Goal: Task Accomplishment & Management: Complete application form

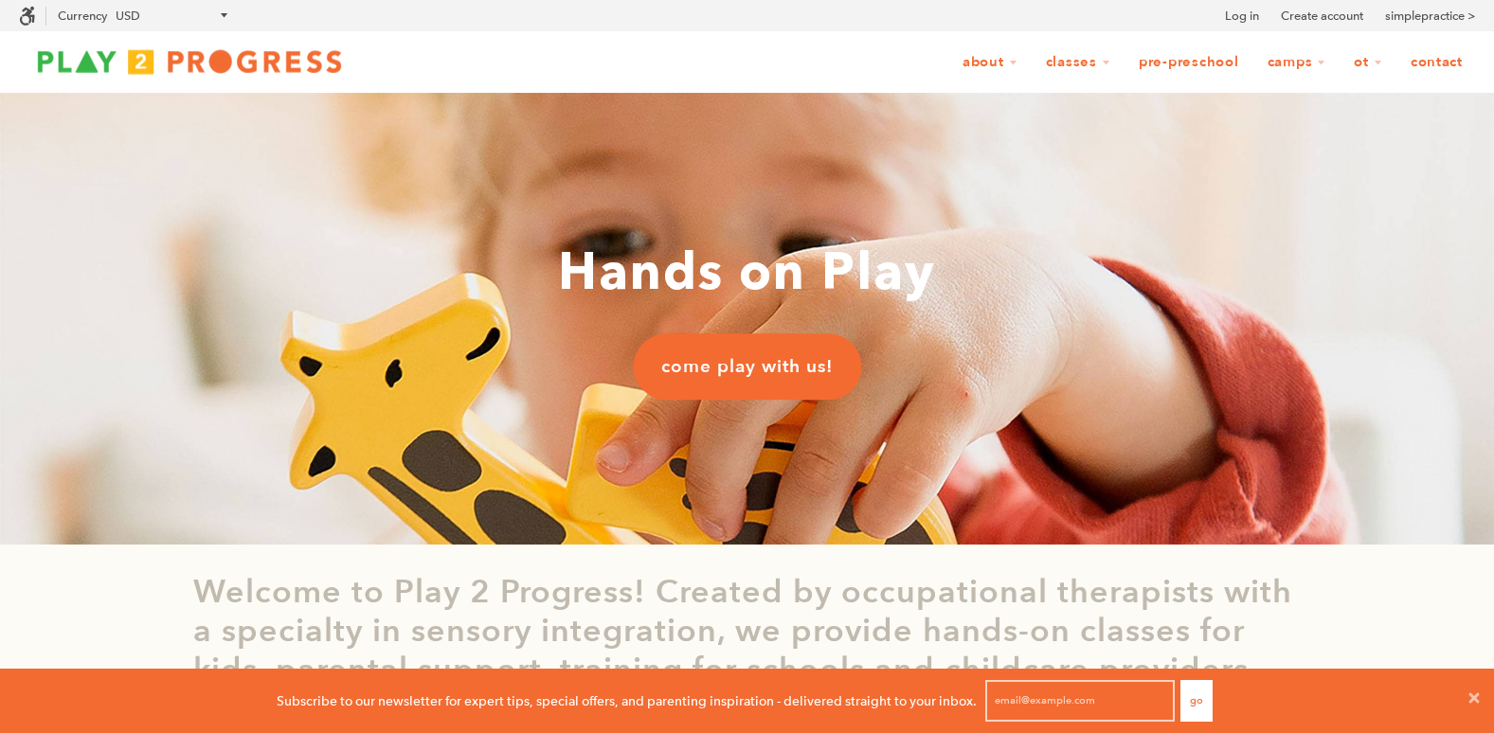
scroll to position [1, 15]
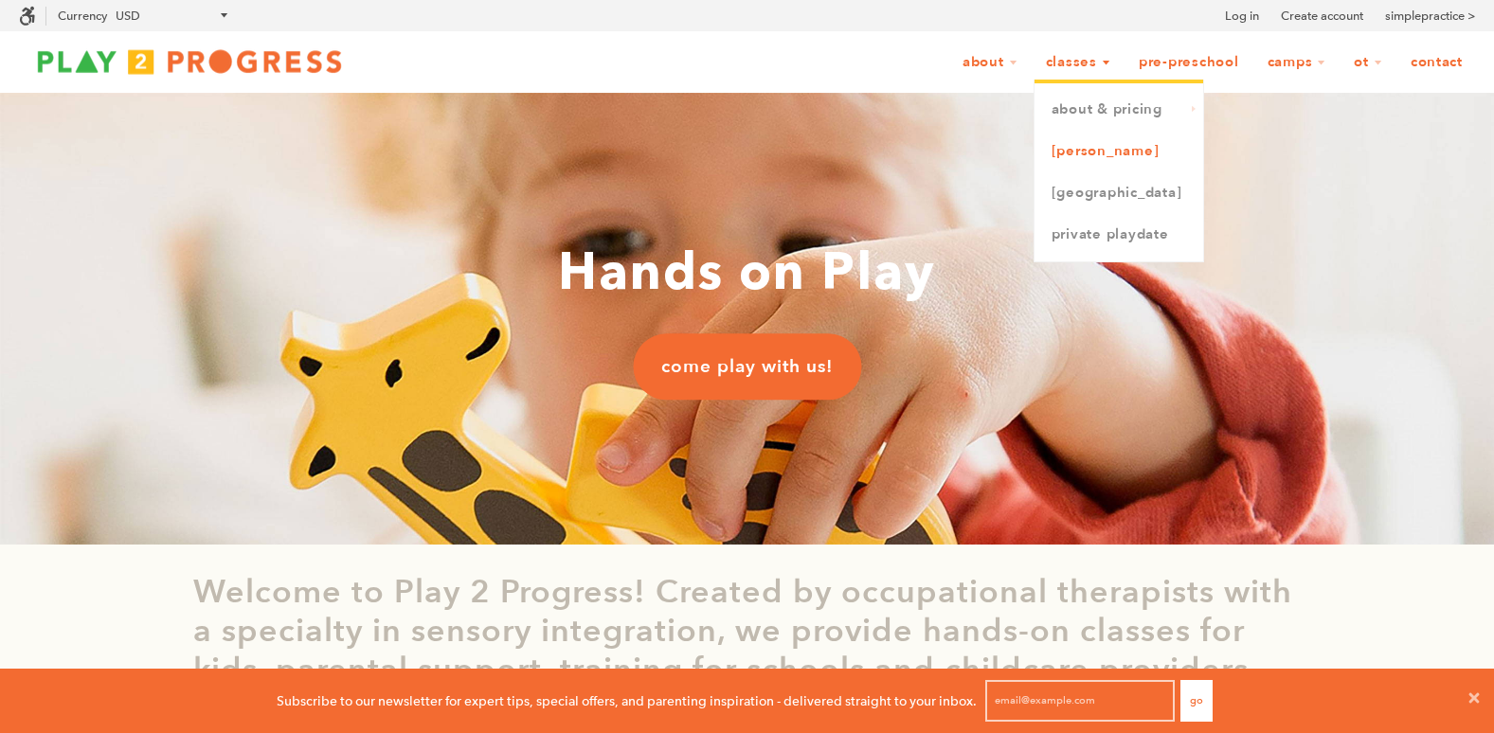
click at [1082, 153] on link "[PERSON_NAME]" at bounding box center [1119, 152] width 169 height 42
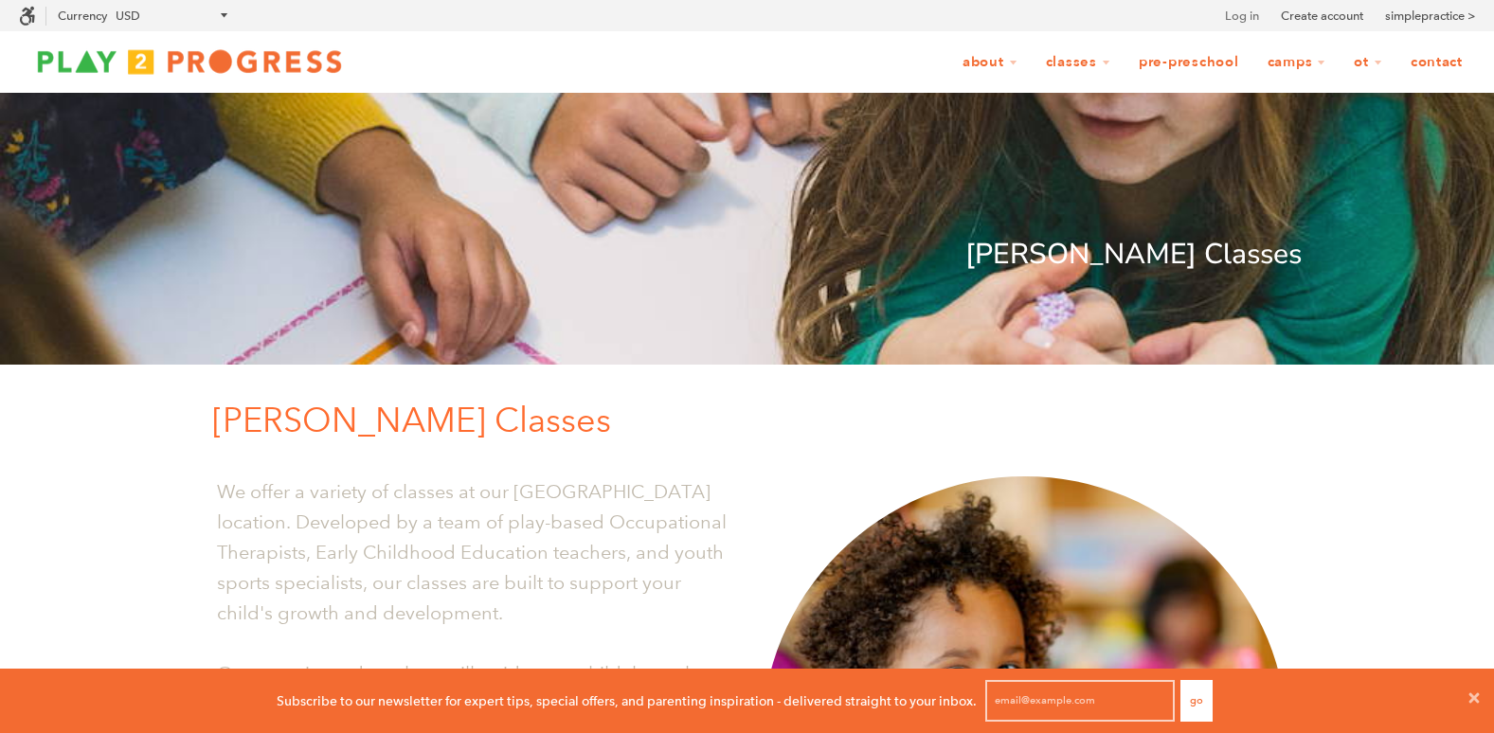
click at [1227, 13] on link "Log in" at bounding box center [1242, 16] width 34 height 19
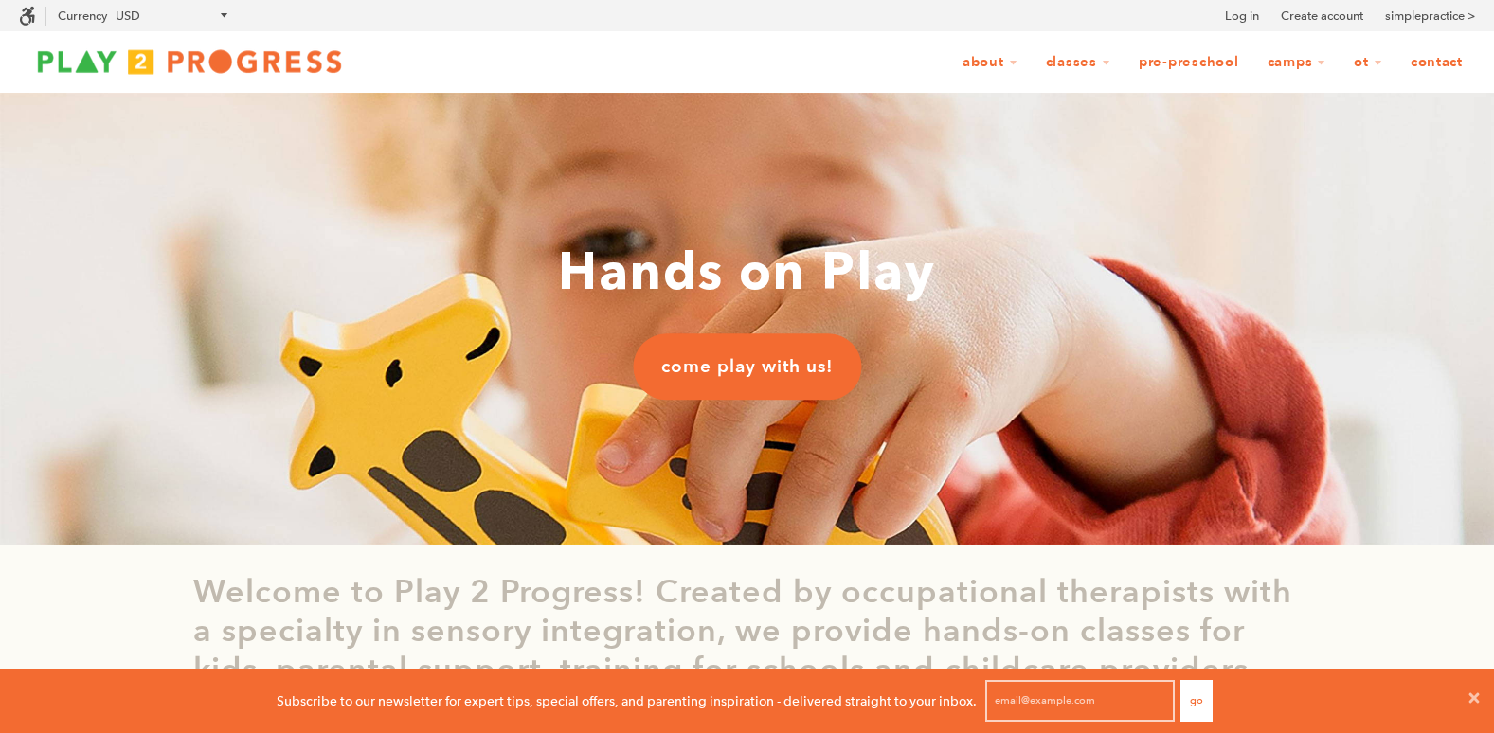
scroll to position [1, 15]
click at [1345, 16] on link "Create account" at bounding box center [1322, 16] width 82 height 19
click at [1471, 697] on icon at bounding box center [1474, 698] width 15 height 15
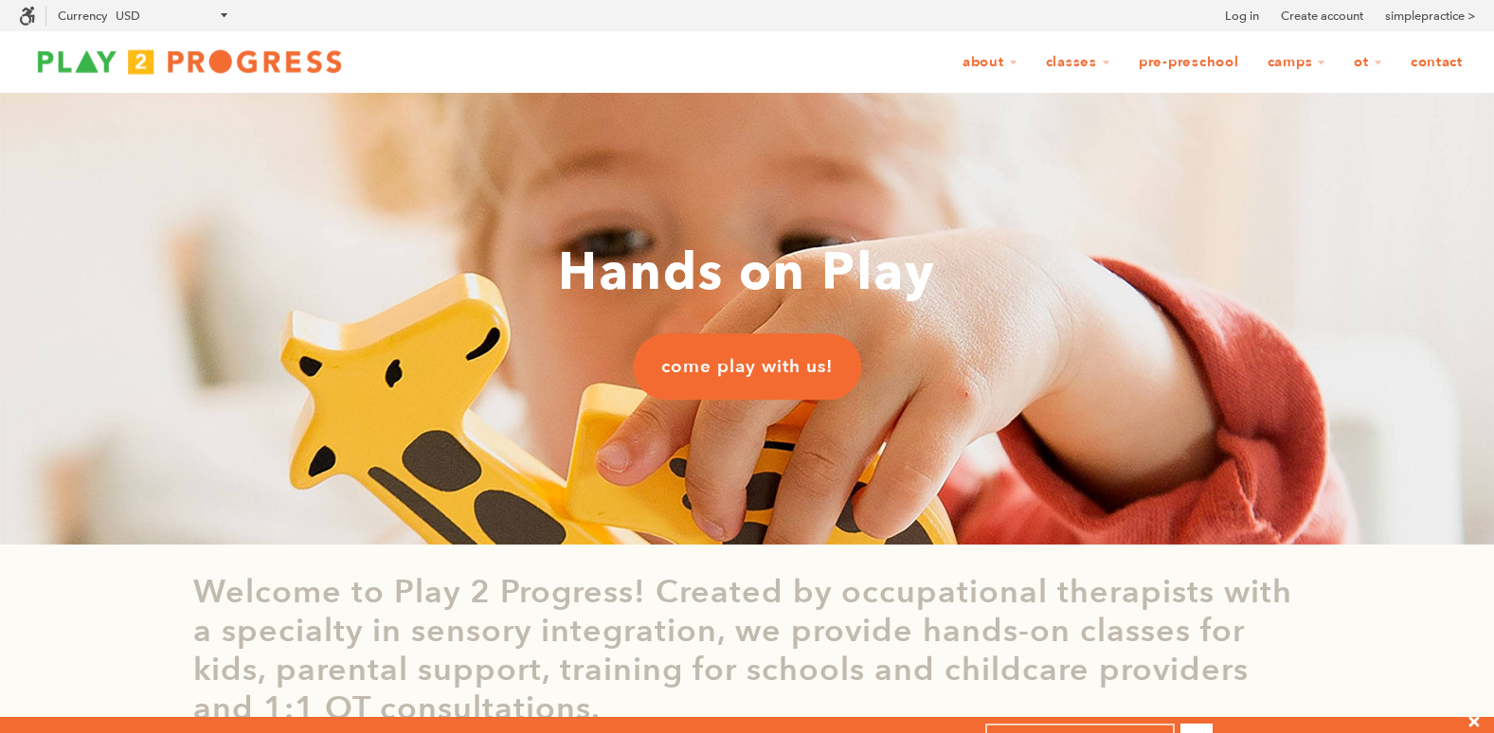
scroll to position [0, 0]
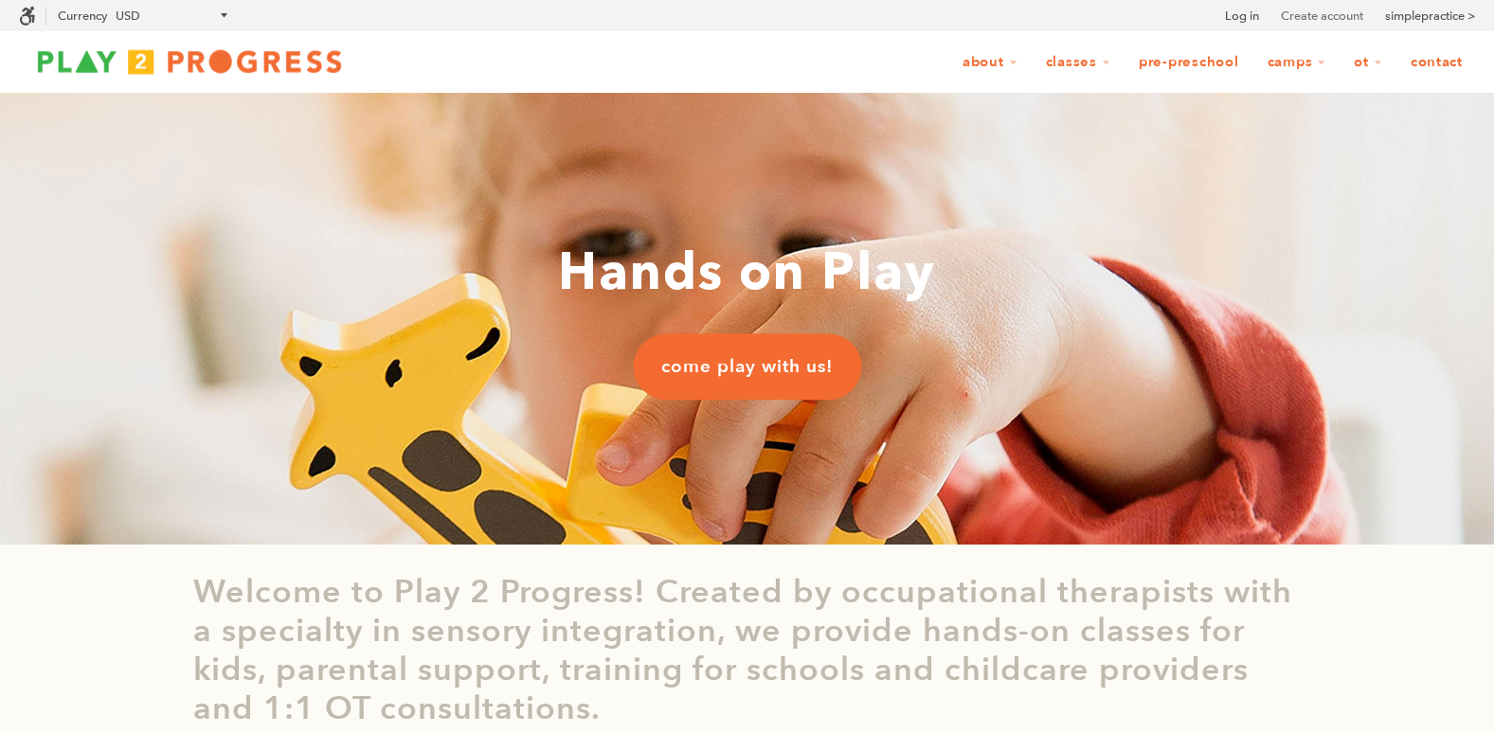
click at [1342, 16] on link "Create account" at bounding box center [1322, 16] width 82 height 19
